Goal: Communication & Community: Connect with others

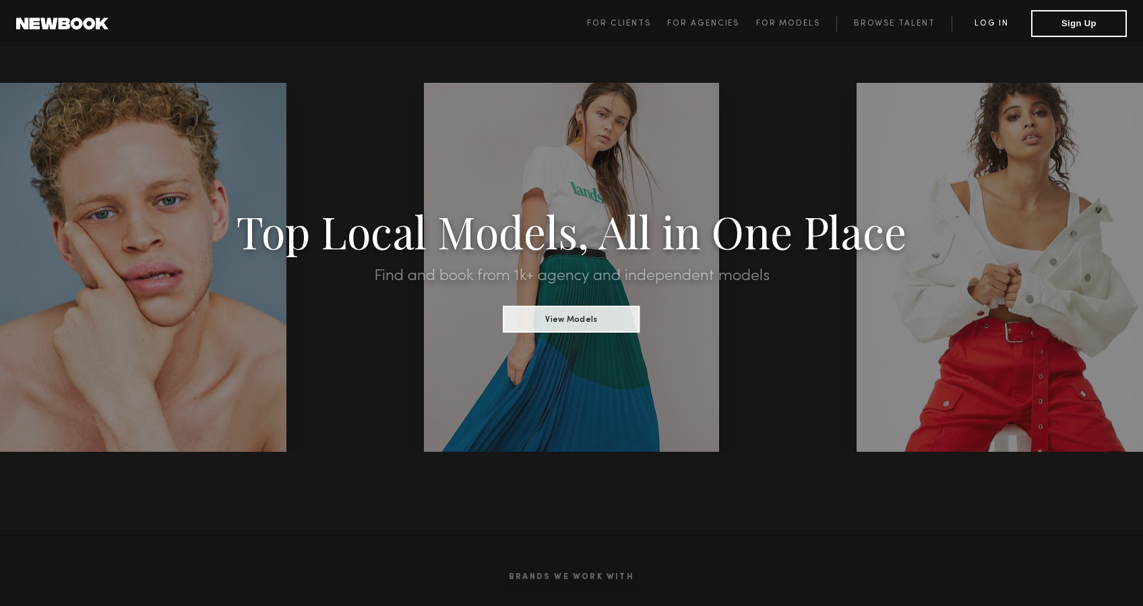
click at [992, 21] on link "Log in" at bounding box center [991, 23] width 80 height 16
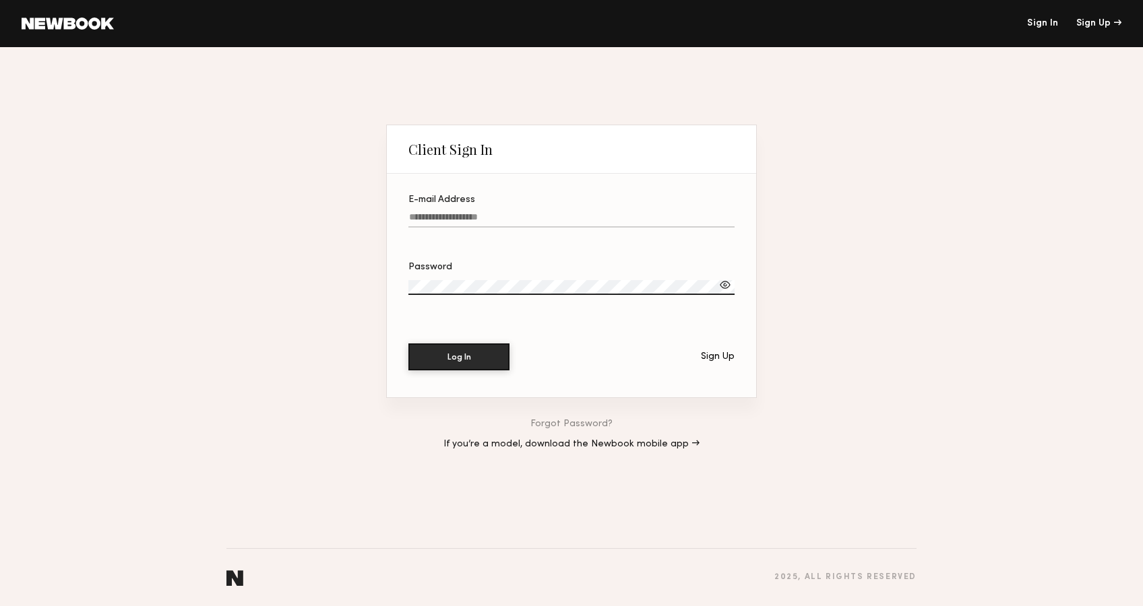
type input "**********"
click at [458, 357] on button "Log In" at bounding box center [458, 356] width 101 height 27
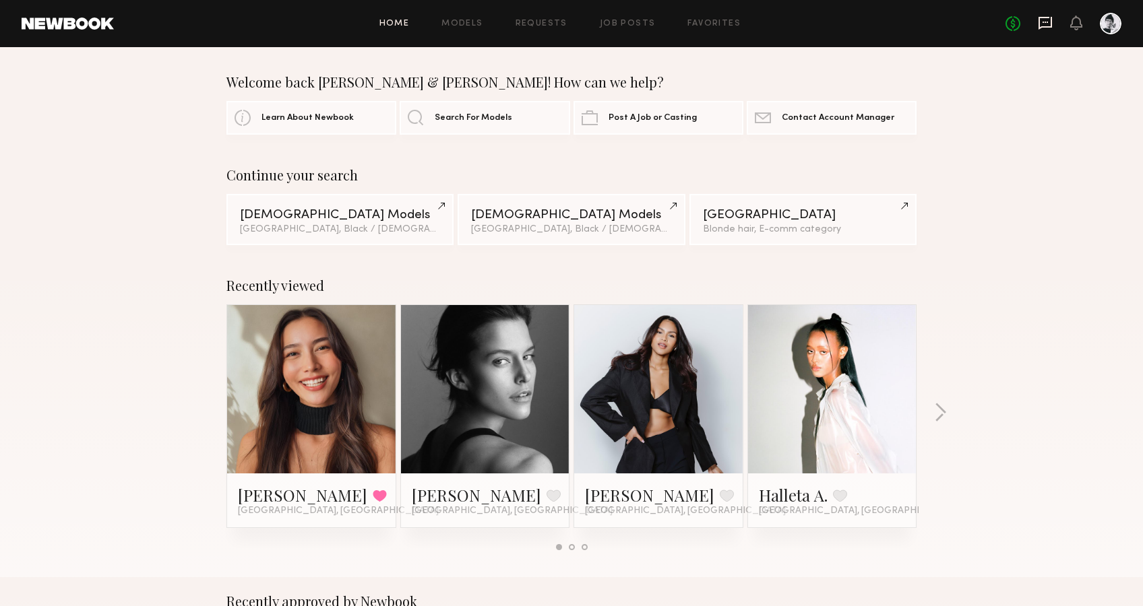
click at [1038, 18] on icon at bounding box center [1045, 22] width 15 height 15
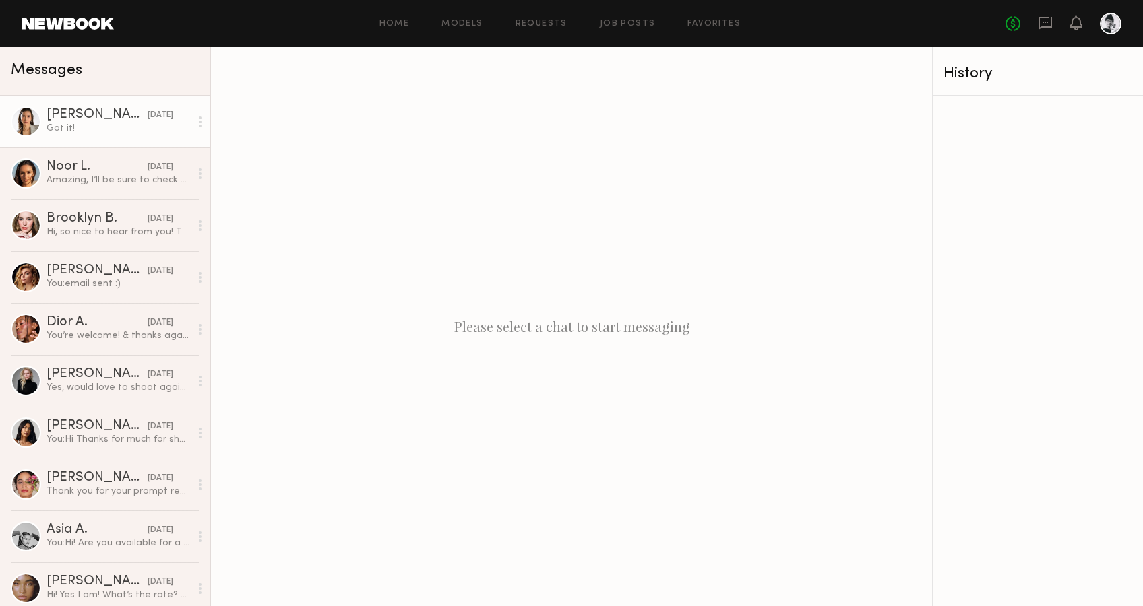
click at [64, 129] on div "Got it!" at bounding box center [118, 128] width 144 height 13
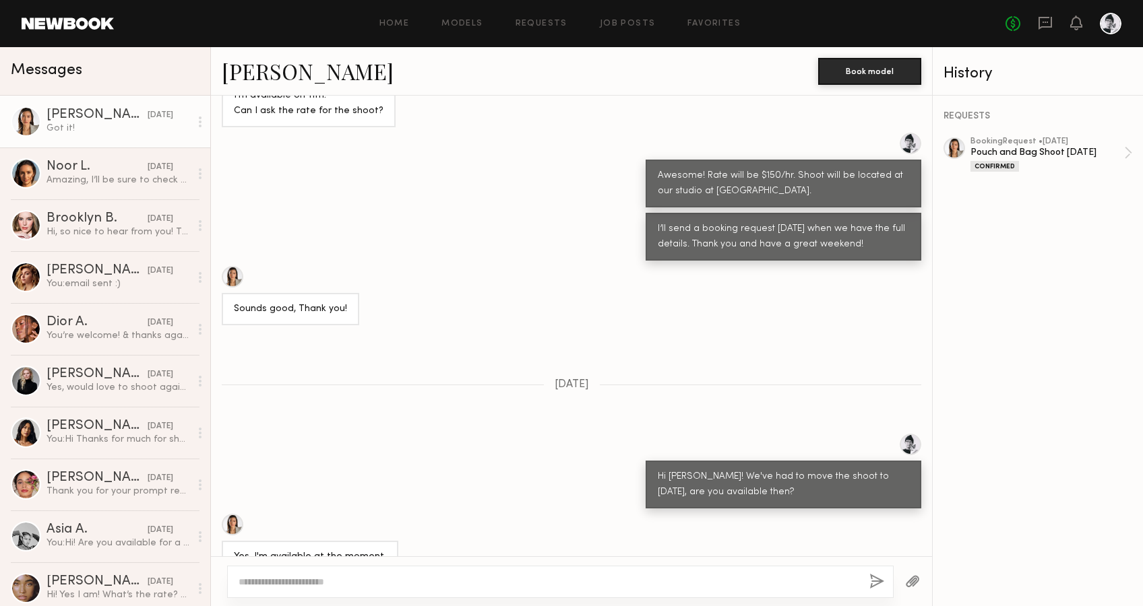
scroll to position [982, 0]
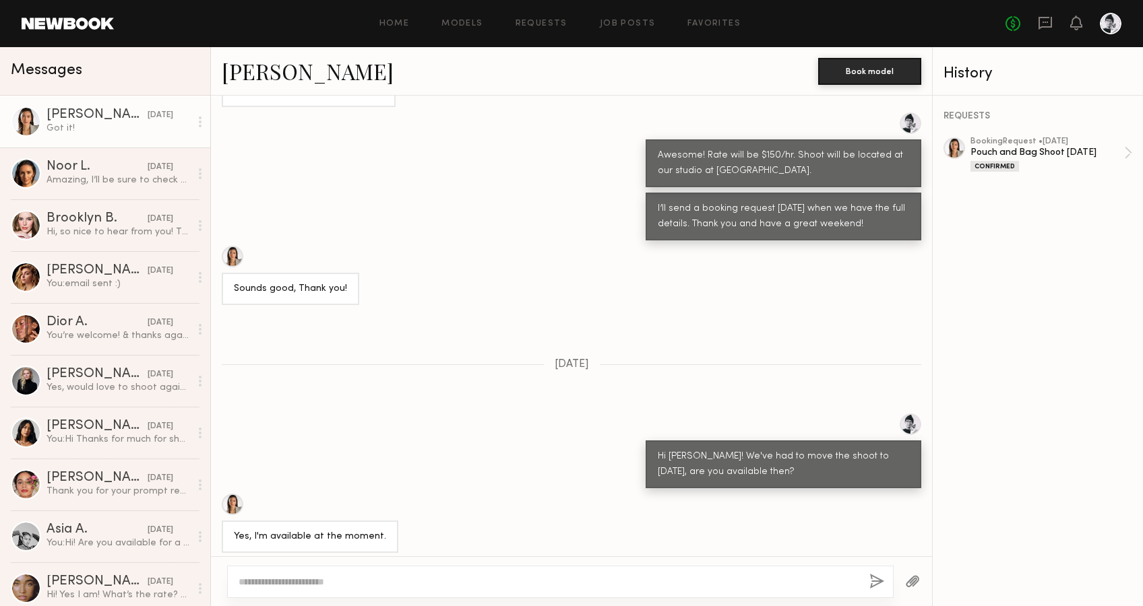
click at [953, 150] on div at bounding box center [954, 148] width 22 height 22
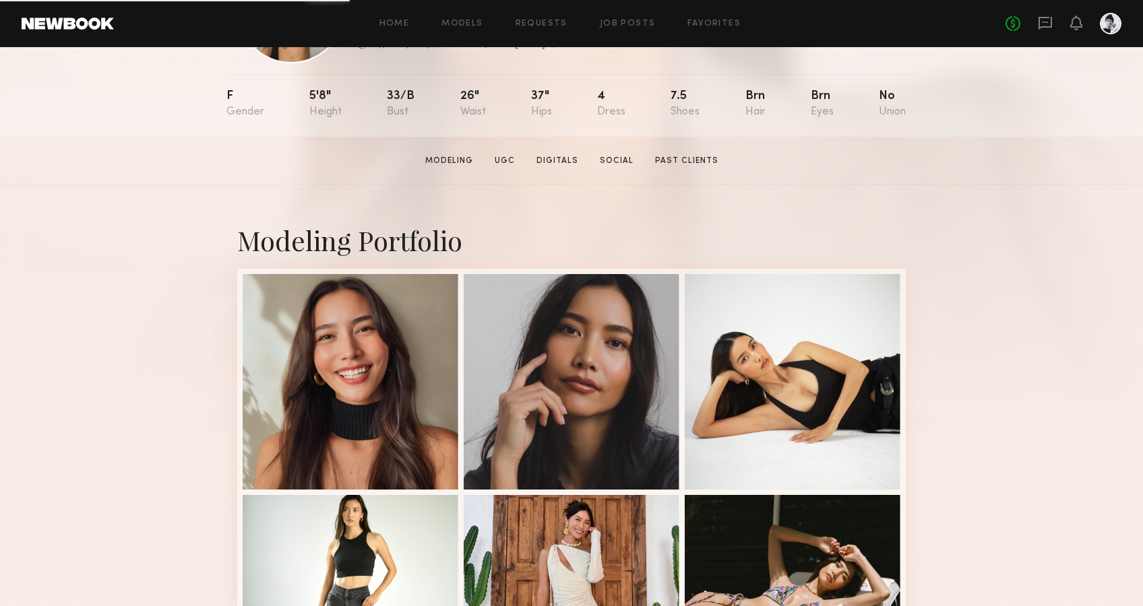
scroll to position [121, 0]
